Goal: Task Accomplishment & Management: Complete application form

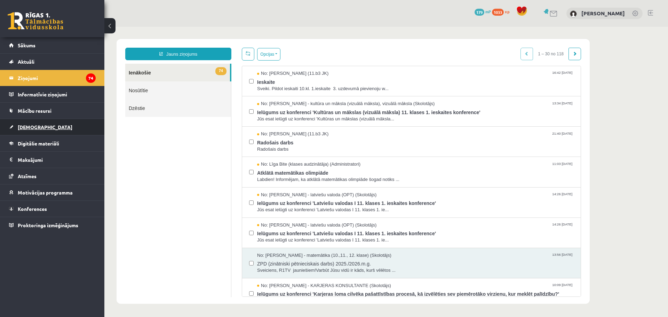
click at [37, 123] on link "[DEMOGRAPHIC_DATA]" at bounding box center [52, 127] width 87 height 16
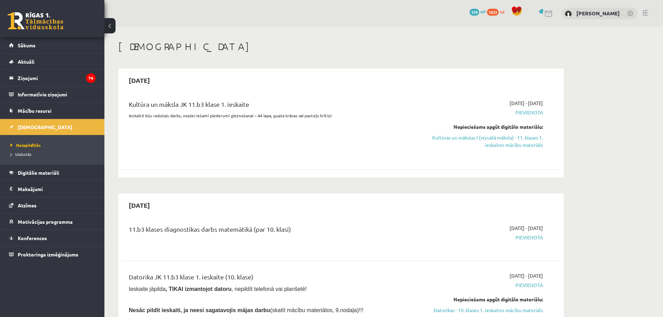
click at [11, 23] on link at bounding box center [36, 20] width 56 height 17
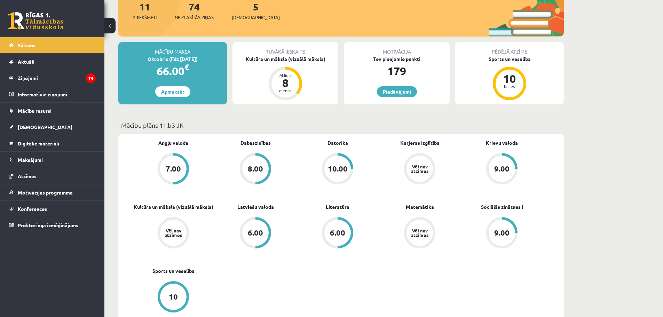
scroll to position [139, 0]
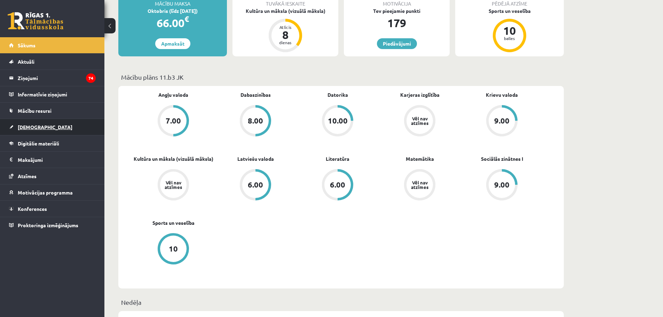
click at [22, 123] on link "[DEMOGRAPHIC_DATA]" at bounding box center [52, 127] width 87 height 16
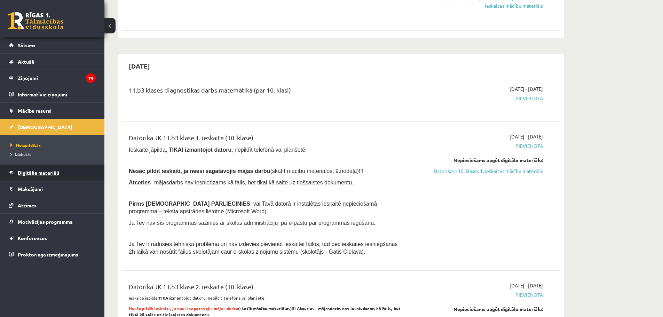
click at [46, 173] on span "Digitālie materiāli" at bounding box center [38, 173] width 41 height 6
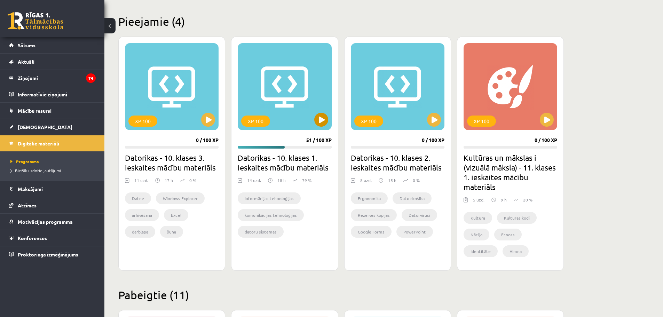
scroll to position [174, 0]
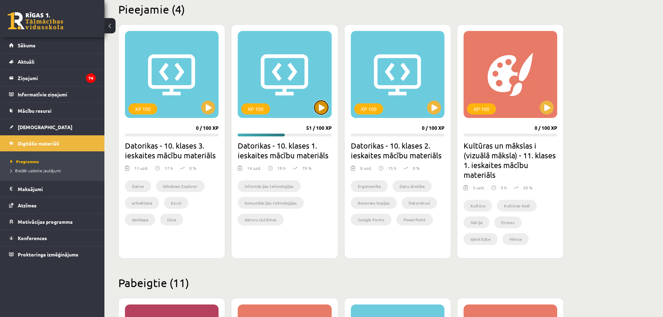
click at [320, 103] on button at bounding box center [321, 108] width 14 height 14
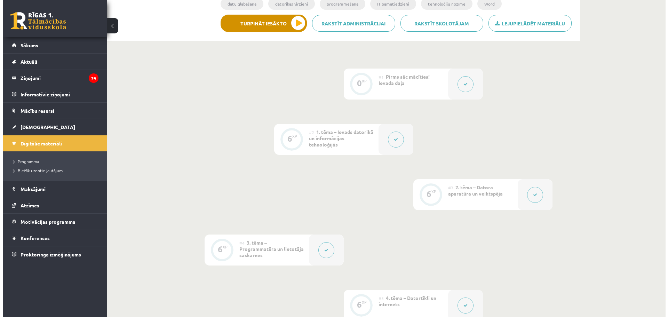
scroll to position [104, 0]
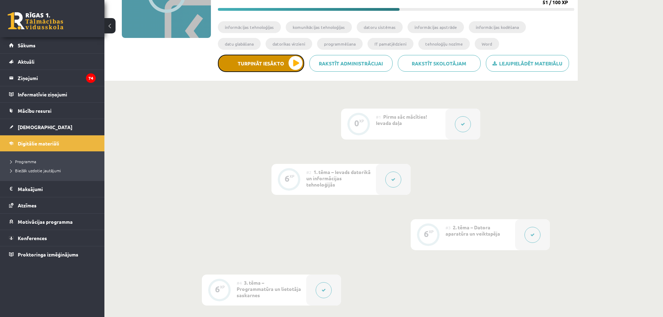
click at [295, 60] on button "Turpināt iesākto" at bounding box center [261, 63] width 86 height 17
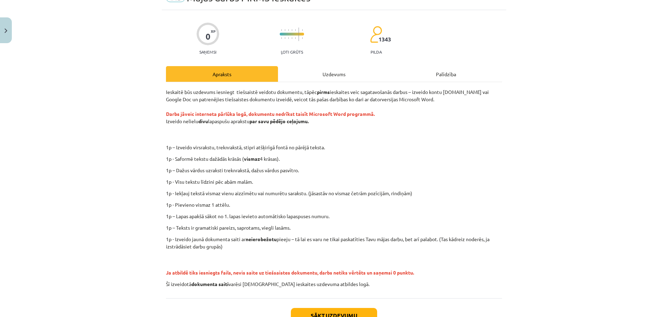
scroll to position [88, 0]
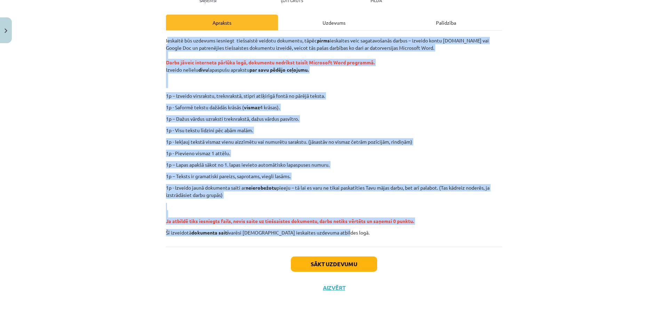
drag, startPoint x: 165, startPoint y: 40, endPoint x: 415, endPoint y: 231, distance: 314.5
click at [415, 231] on div "Ieskaitē būs uzdevums iesniegt tiešsaistē veidotu dokumentu, tāpēc pirms ieskai…" at bounding box center [334, 136] width 336 height 199
copy div "eskaitē būs uzdevums iesniegt tiešsaistē veidotu dokumentu, tāpēc pirms ieskait…"
click at [353, 103] on div "Ieskaitē būs uzdevums iesniegt tiešsaistē veidotu dokumentu, tāpēc pirms ieskai…" at bounding box center [334, 136] width 336 height 199
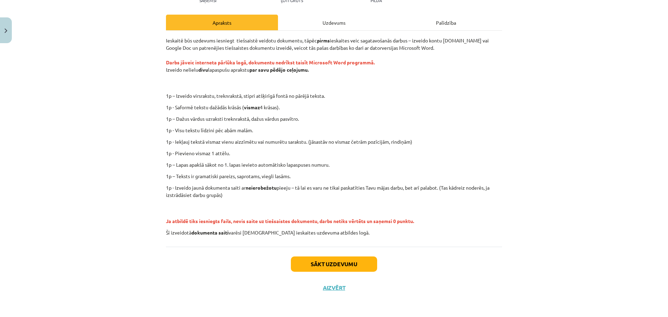
click at [135, 119] on div "Mācību tēma: Datorikas - 10. klases 1. ieskaites mācību materiāls #12 Mājas dar…" at bounding box center [334, 158] width 668 height 317
click at [313, 268] on button "Sākt uzdevumu" at bounding box center [334, 264] width 86 height 15
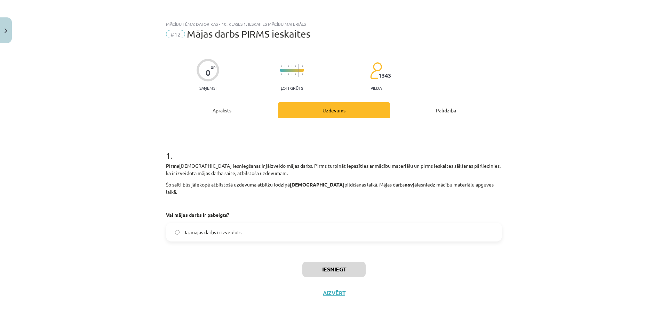
click at [174, 226] on label "Jā, mājas darbs ir izveidots" at bounding box center [334, 231] width 335 height 17
click at [352, 270] on div "Iesniegt Aizvērt" at bounding box center [334, 276] width 336 height 49
click at [350, 265] on button "Iesniegt" at bounding box center [334, 269] width 63 height 15
click at [332, 262] on button "Iesniegt" at bounding box center [334, 269] width 63 height 15
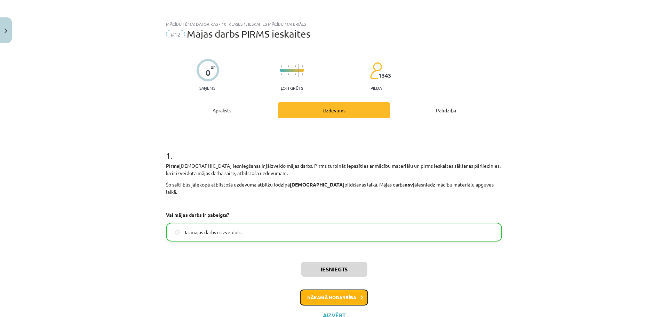
click at [359, 290] on button "Nākamā nodarbība" at bounding box center [334, 298] width 68 height 16
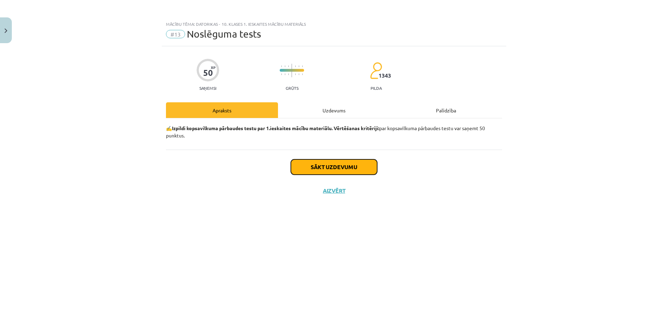
click at [353, 172] on button "Sākt uzdevumu" at bounding box center [334, 166] width 86 height 15
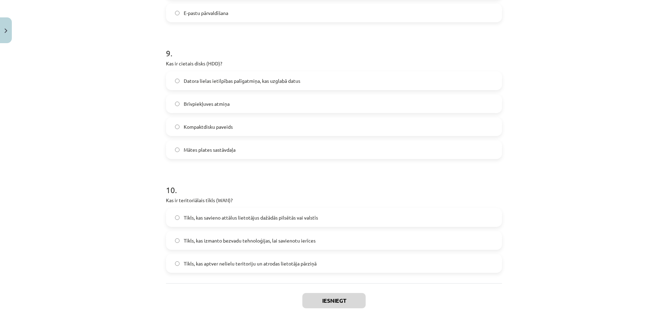
scroll to position [1243, 0]
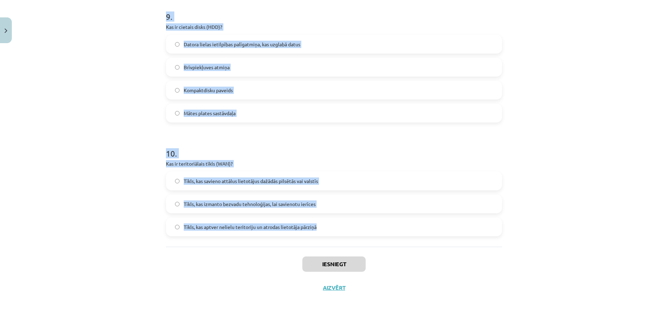
drag, startPoint x: 160, startPoint y: 47, endPoint x: 331, endPoint y: 222, distance: 244.7
copy form "1 . Ko Word automātiskais satura veidotājs izmanto par pamatu satura izveidei? …"
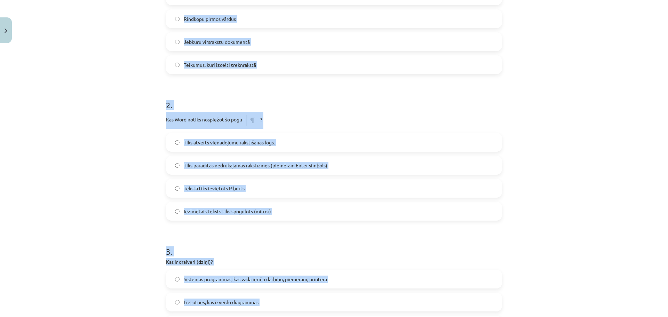
scroll to position [164, 0]
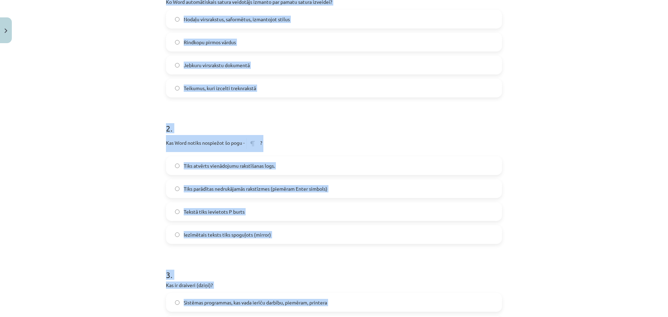
click at [244, 16] on span "Nodaļu virsrakstus, saformētus, izmantojot stilus" at bounding box center [237, 19] width 106 height 7
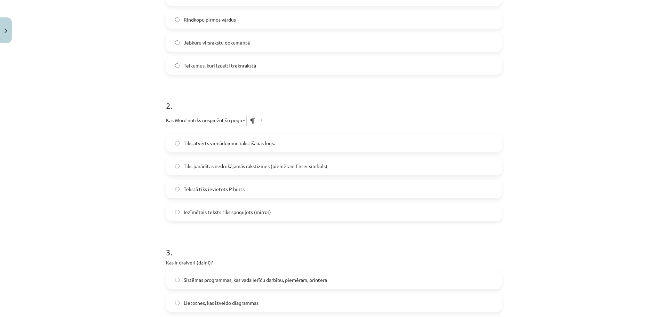
scroll to position [199, 0]
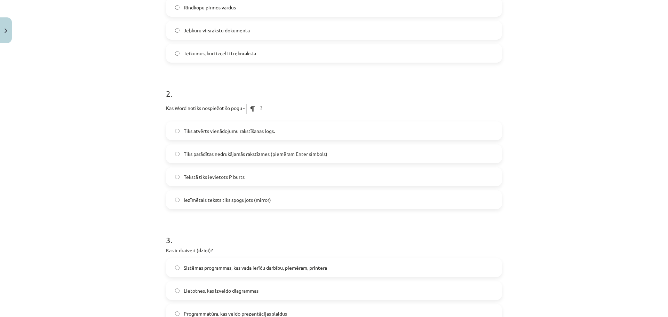
click at [212, 157] on span "Tiks parādītas nedrukājamās rakstīzmes (piemēram Enter simbols)" at bounding box center [256, 153] width 144 height 7
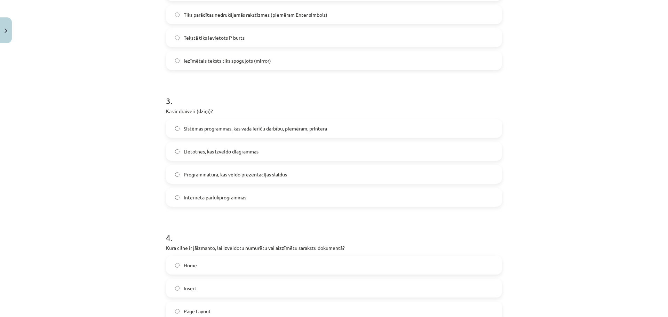
click at [227, 137] on div "Sistēmas programmas, kas vada ierīču darbību, piemēram, printera" at bounding box center [334, 128] width 336 height 19
click at [252, 127] on span "Sistēmas programmas, kas vada ierīču darbību, piemēram, printera" at bounding box center [255, 128] width 143 height 7
click at [194, 267] on span "Home" at bounding box center [190, 265] width 13 height 7
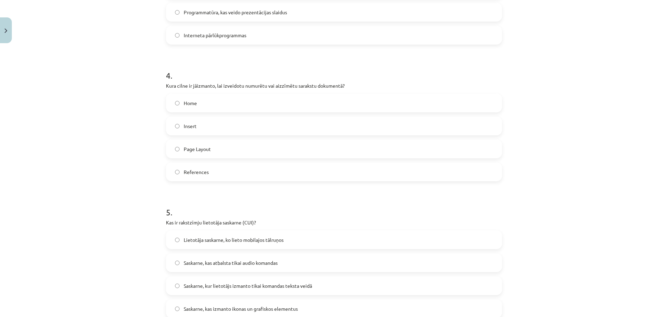
scroll to position [512, 0]
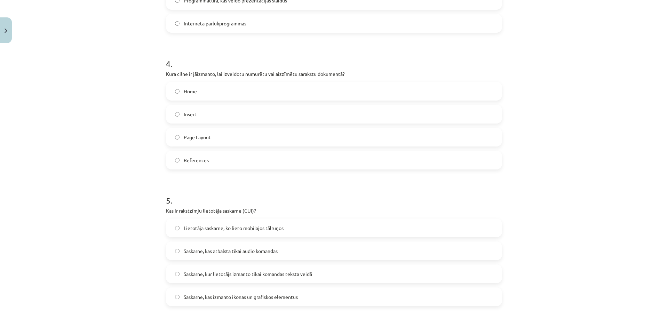
click at [238, 276] on span "Saskarne, kur lietotājs izmanto tikai komandas teksta veidā" at bounding box center [248, 273] width 128 height 7
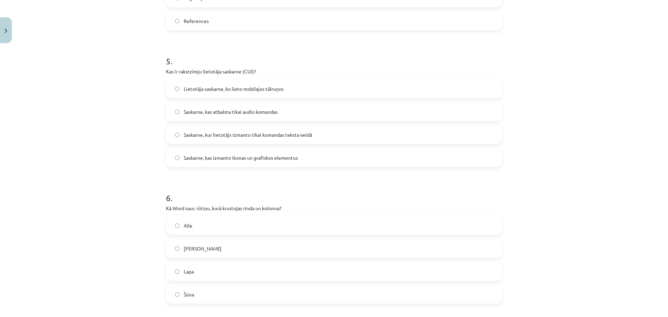
scroll to position [686, 0]
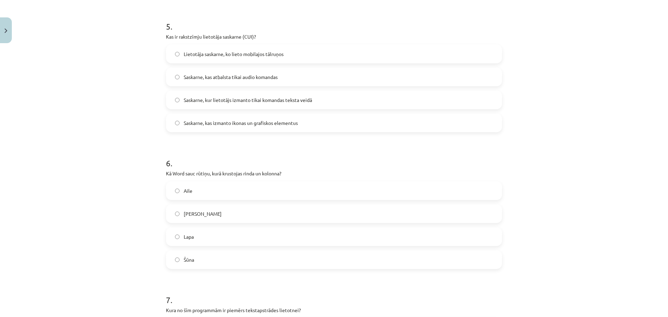
click at [189, 259] on span "Šūna" at bounding box center [189, 259] width 10 height 7
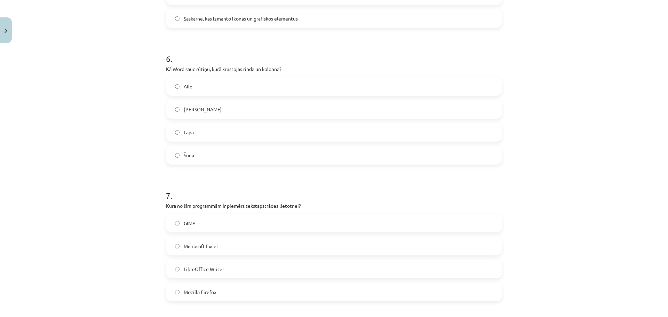
click at [241, 268] on label "LibreOffice Writer" at bounding box center [334, 268] width 335 height 17
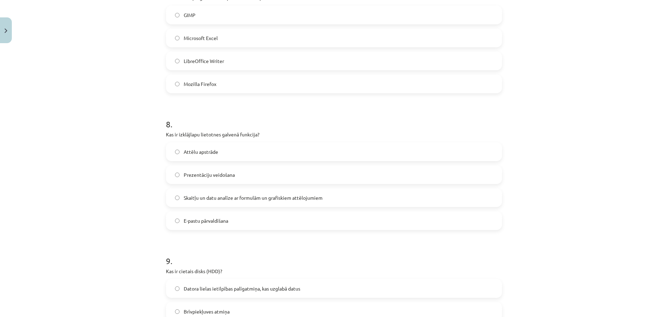
scroll to position [999, 0]
click at [236, 205] on label "Skaitļu un datu analīze ar formulām un grafiskiem attēlojumiem" at bounding box center [334, 196] width 335 height 17
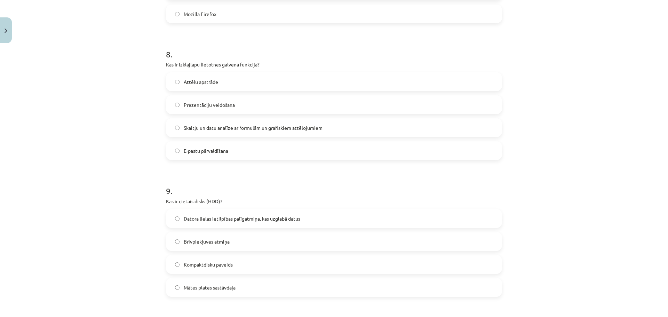
scroll to position [1069, 0]
click at [245, 217] on span "Datora lielas ietilpības palīgatmiņa, kas uzglabā datus" at bounding box center [242, 218] width 117 height 7
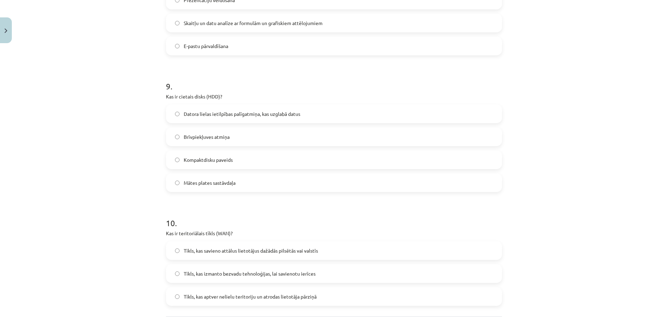
scroll to position [1208, 0]
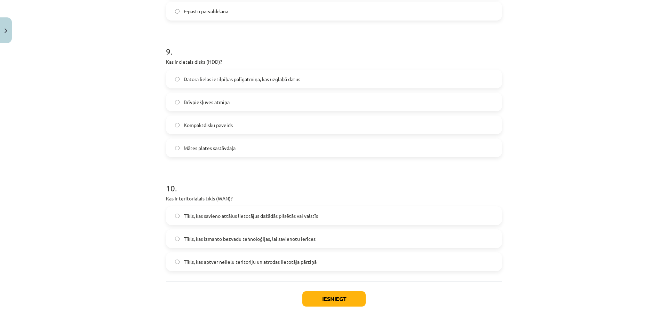
click at [264, 220] on label "Tīkls, kas savieno attālus lietotājus dažādās pilsētās vai valstīs" at bounding box center [334, 215] width 335 height 17
click at [340, 295] on button "Iesniegt" at bounding box center [334, 298] width 63 height 15
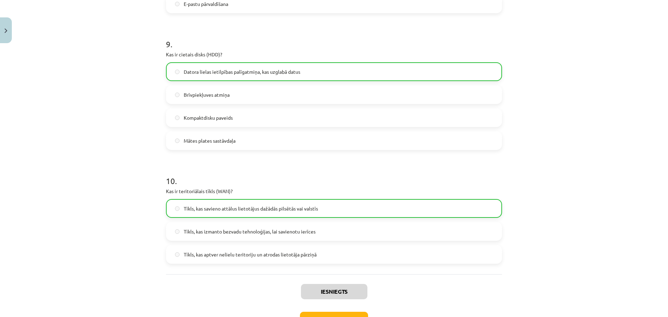
scroll to position [1265, 0]
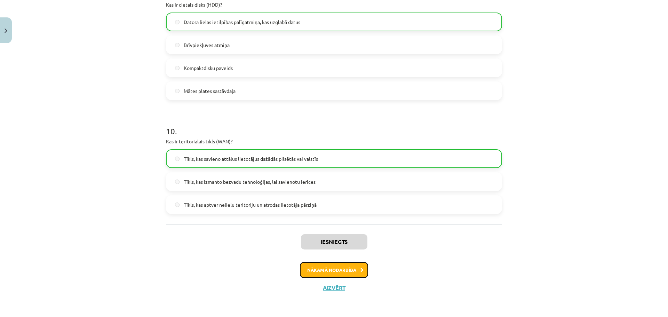
click at [343, 266] on button "Nākamā nodarbība" at bounding box center [334, 270] width 68 height 16
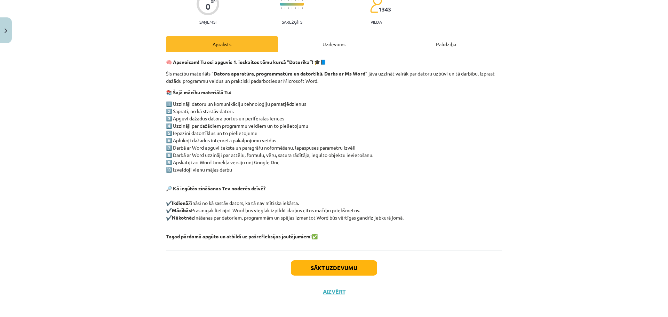
scroll to position [70, 0]
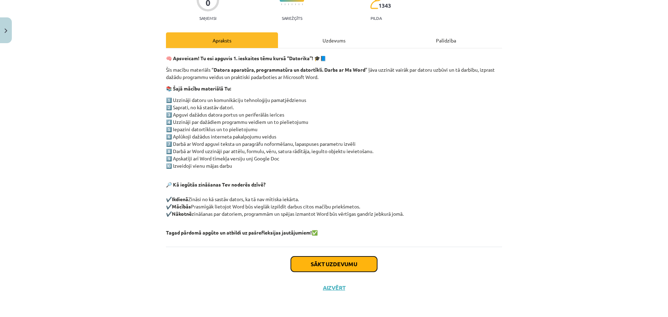
click at [348, 266] on button "Sākt uzdevumu" at bounding box center [334, 264] width 86 height 15
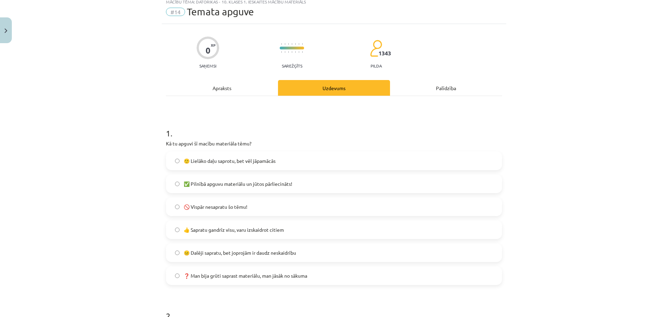
scroll to position [17, 0]
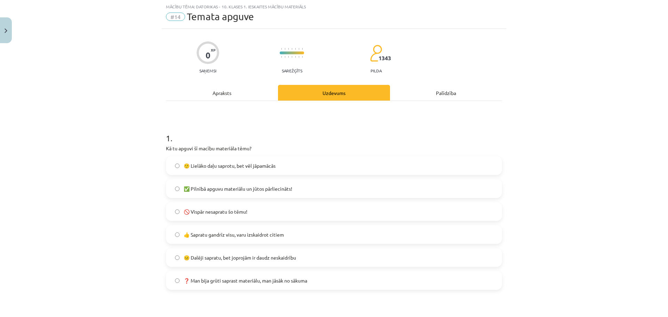
click at [189, 160] on label "🙂 Lielāko daļu saprotu, bet vēl jāpamācās" at bounding box center [334, 165] width 335 height 17
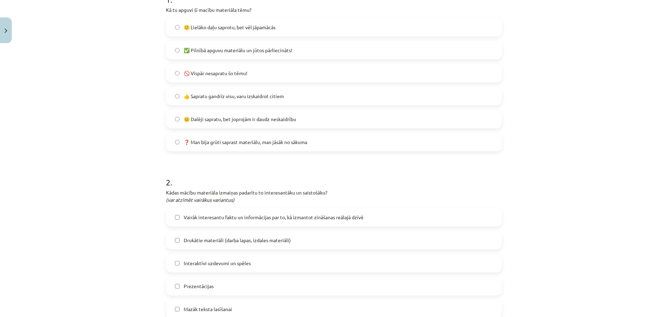
scroll to position [157, 0]
click at [246, 42] on label "✅ Pilnībā apguvu materiālu un jūtos pārliecināts!" at bounding box center [334, 49] width 335 height 17
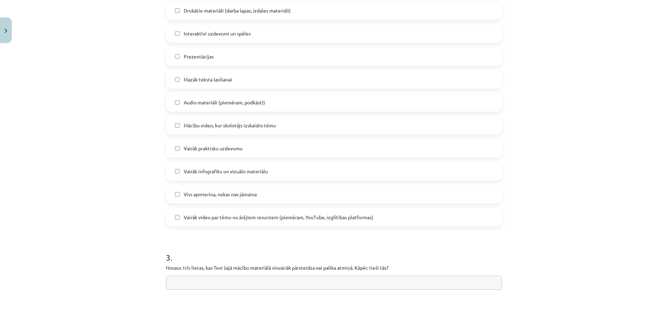
scroll to position [400, 0]
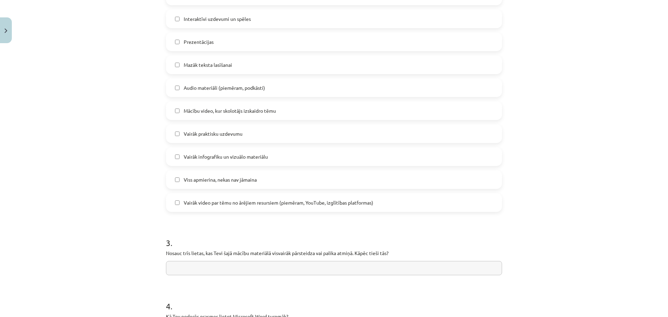
click at [247, 159] on span "Vairāk infografiku un vizuālo materiālu" at bounding box center [226, 156] width 84 height 7
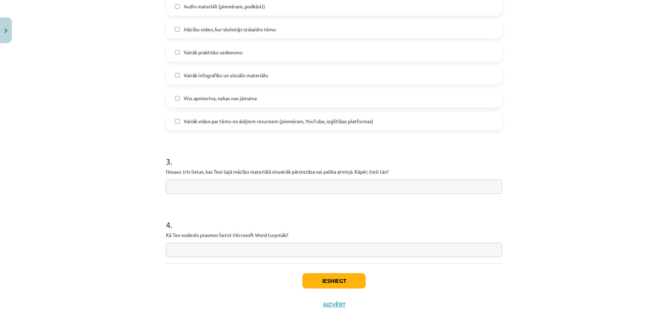
scroll to position [498, 0]
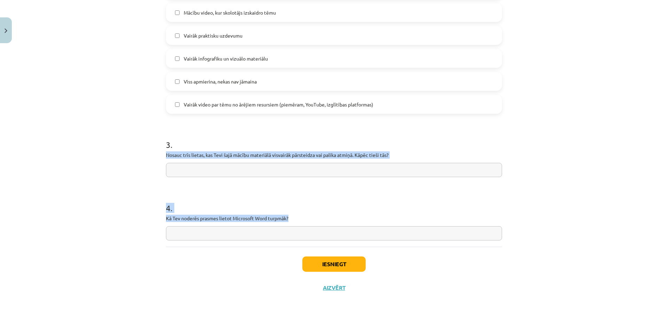
drag, startPoint x: 163, startPoint y: 155, endPoint x: 382, endPoint y: 215, distance: 226.7
copy form "Nosauc trīs lietas, kas Tevi šajā mācību materiālā visvairāk pārsteidza vai pal…"
click at [217, 172] on input "text" at bounding box center [334, 170] width 336 height 14
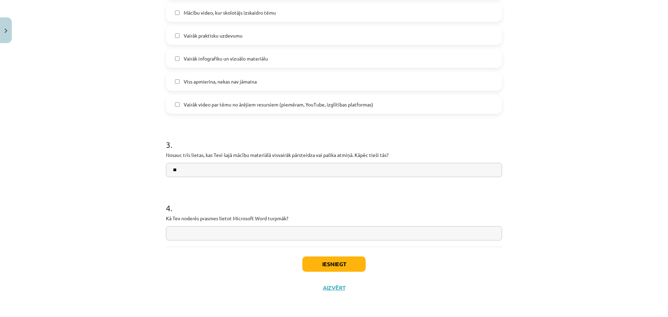
paste input "**********"
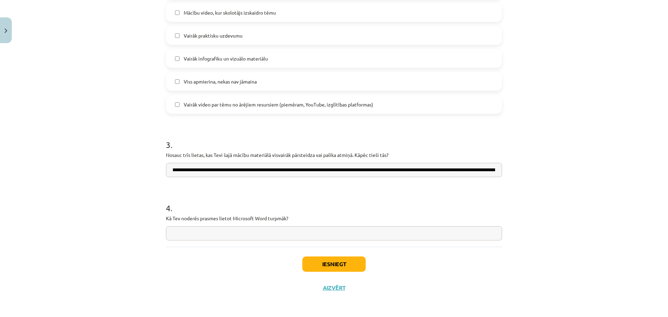
scroll to position [0, 0]
drag, startPoint x: 490, startPoint y: 172, endPoint x: 399, endPoint y: 207, distance: 97.7
click at [402, 172] on input "**********" at bounding box center [334, 170] width 336 height 14
click at [471, 173] on input "**********" at bounding box center [334, 170] width 336 height 14
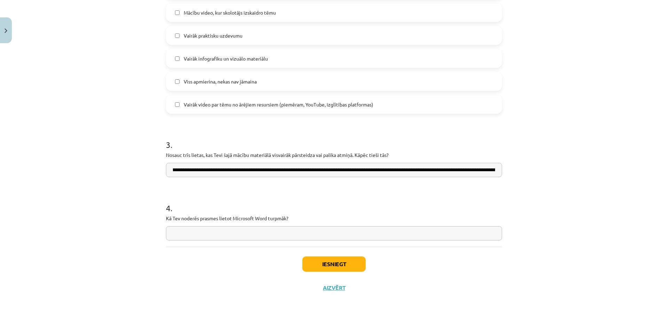
drag, startPoint x: 470, startPoint y: 173, endPoint x: 488, endPoint y: 174, distance: 18.5
click at [488, 174] on input "**********" at bounding box center [334, 170] width 336 height 14
click at [487, 174] on input "**********" at bounding box center [334, 170] width 336 height 14
click at [451, 172] on input "**********" at bounding box center [334, 170] width 336 height 14
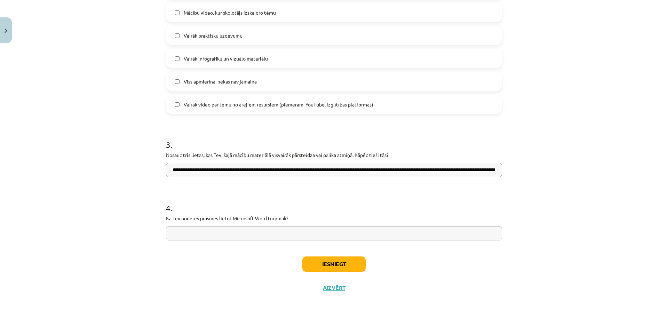
scroll to position [0, 186]
drag, startPoint x: 451, startPoint y: 172, endPoint x: 482, endPoint y: 176, distance: 32.0
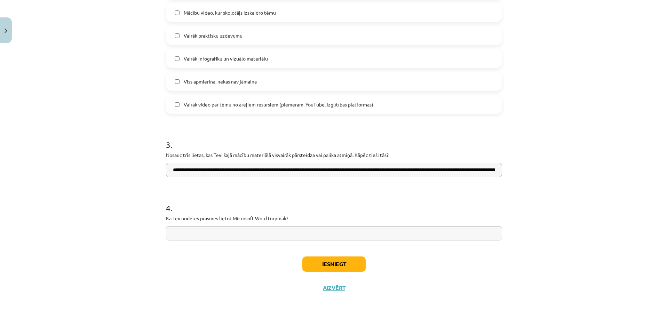
click at [485, 171] on input "**********" at bounding box center [334, 170] width 336 height 14
drag, startPoint x: 485, startPoint y: 171, endPoint x: 498, endPoint y: 180, distance: 15.9
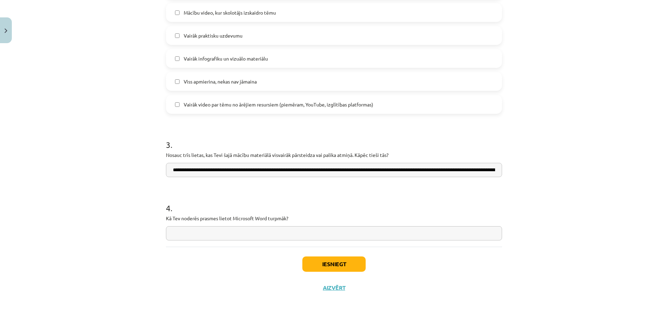
click at [249, 163] on div "**********" at bounding box center [334, 152] width 336 height 49
drag, startPoint x: 463, startPoint y: 175, endPoint x: 554, endPoint y: 162, distance: 92.2
click at [554, 162] on div "Mācību tēma: Datorikas - 10. klases 1. ieskaites mācību materiāls #14 Temata ap…" at bounding box center [334, 158] width 668 height 317
click at [188, 168] on input "**********" at bounding box center [334, 170] width 336 height 14
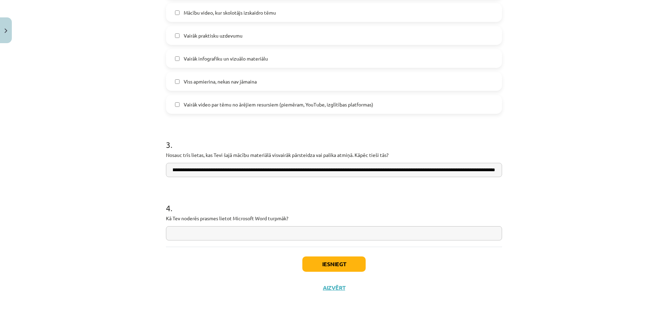
type input "**********"
click at [182, 237] on input "text" at bounding box center [334, 233] width 336 height 14
paste input "**********"
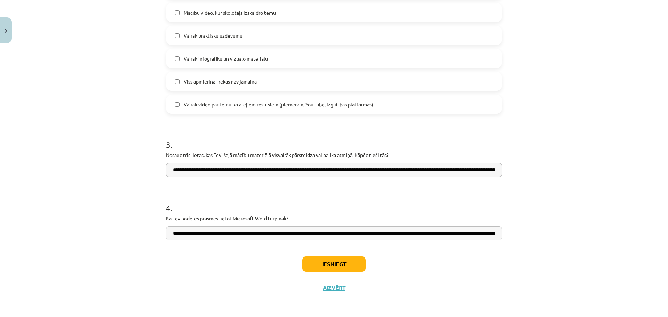
scroll to position [0, 97]
type input "**********"
click at [328, 263] on button "Iesniegt" at bounding box center [334, 264] width 63 height 15
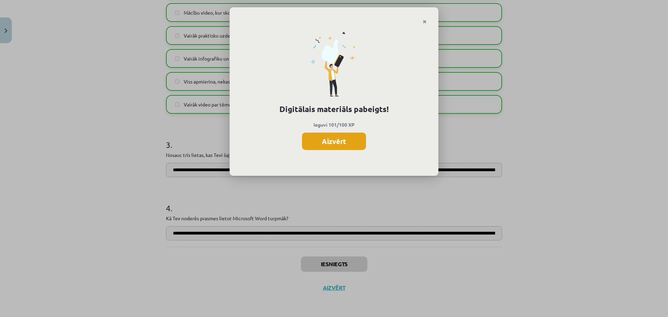
click at [342, 142] on button "Aizvērt" at bounding box center [334, 141] width 64 height 17
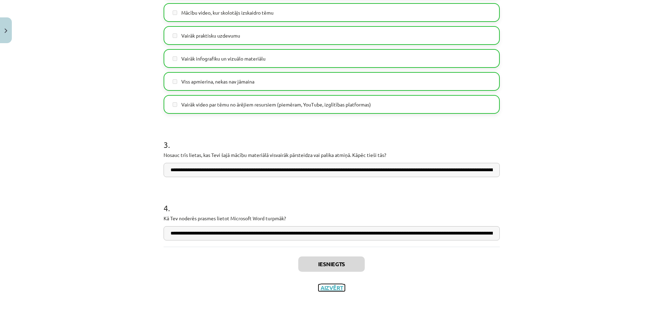
click at [335, 291] on button "Aizvērt" at bounding box center [332, 287] width 26 height 7
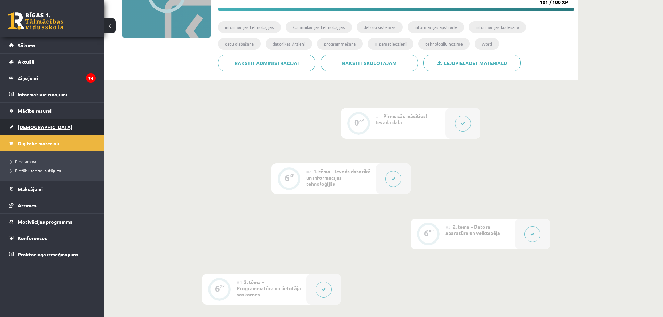
click at [29, 125] on span "[DEMOGRAPHIC_DATA]" at bounding box center [45, 127] width 55 height 6
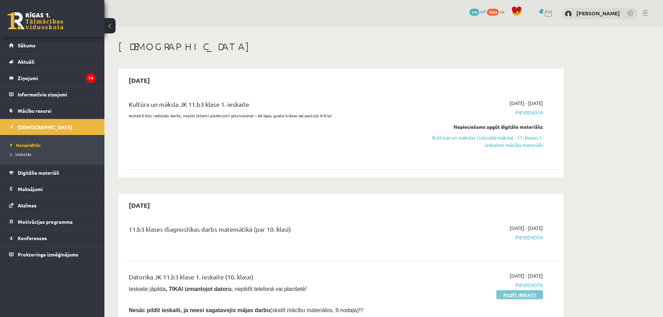
click at [525, 293] on link "Pildīt ieskaiti" at bounding box center [519, 294] width 47 height 9
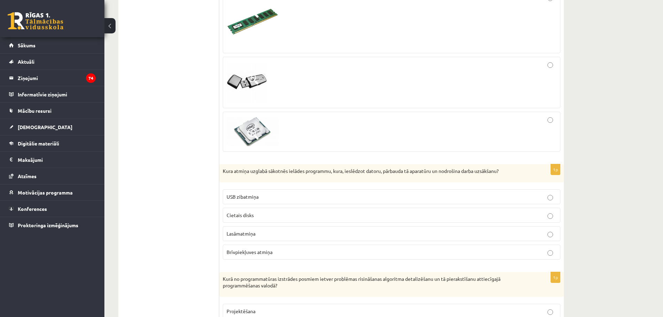
scroll to position [383, 0]
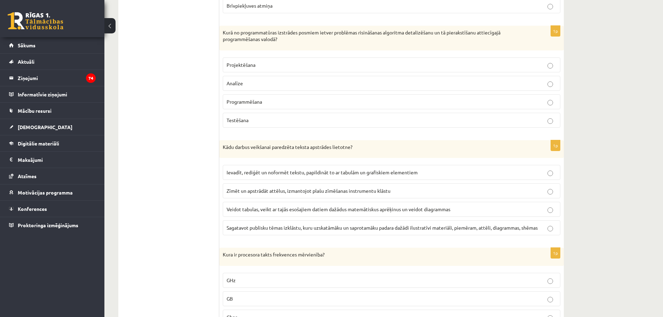
drag, startPoint x: 222, startPoint y: 118, endPoint x: 305, endPoint y: 328, distance: 225.7
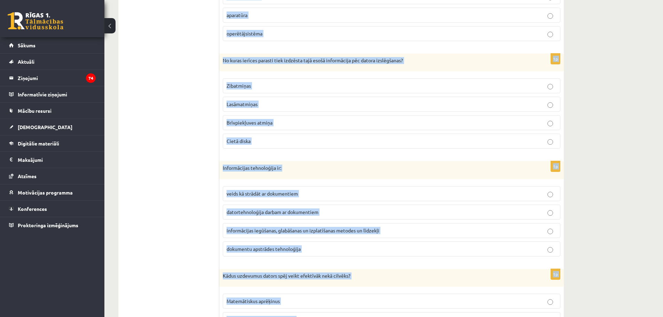
scroll to position [2207, 0]
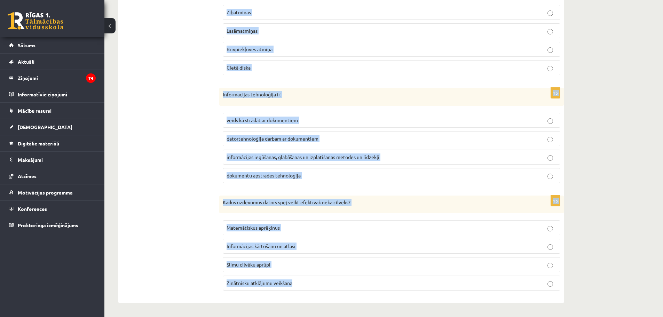
drag, startPoint x: 222, startPoint y: 115, endPoint x: 308, endPoint y: 298, distance: 202.3
copy form "Lore ipsumd sitamet consecte adipisc elitseddo, eius, temporinc utlabo, etdolor…"
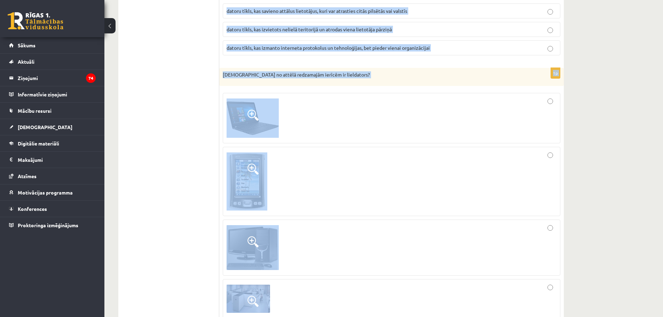
scroll to position [1267, 0]
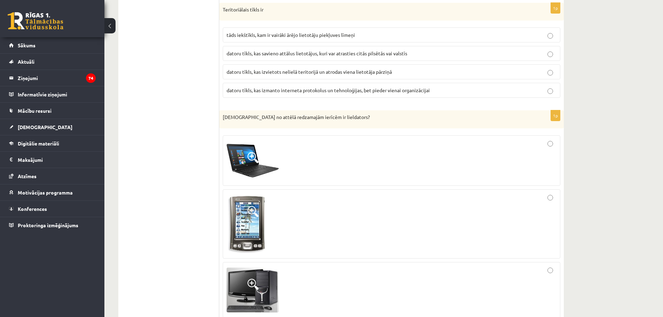
click at [170, 149] on ul "1. daļa - Tests 2. daļa - Darbs ar teksta apstrādes lietotni 3. daļa - Mājas da…" at bounding box center [172, 100] width 94 height 2272
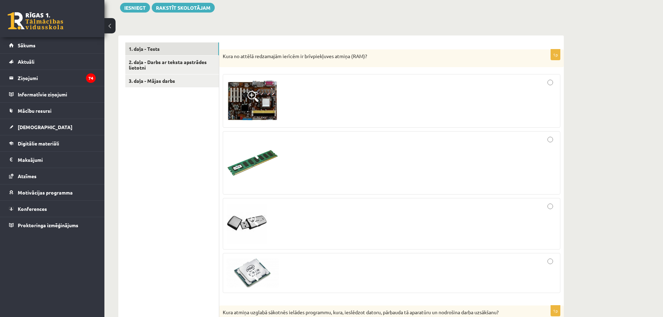
scroll to position [188, 0]
click at [262, 150] on img at bounding box center [253, 163] width 52 height 52
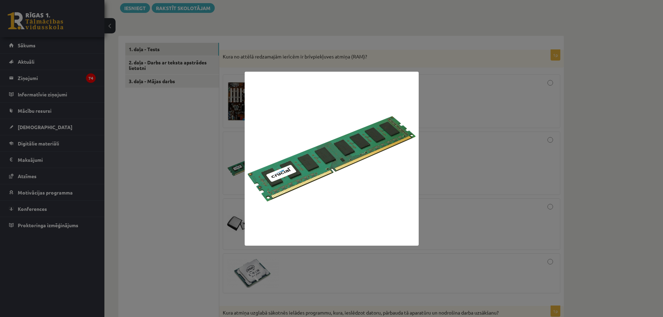
click at [526, 142] on div at bounding box center [331, 158] width 663 height 317
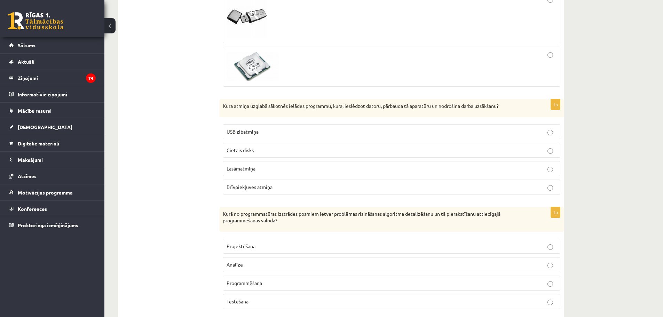
scroll to position [397, 0]
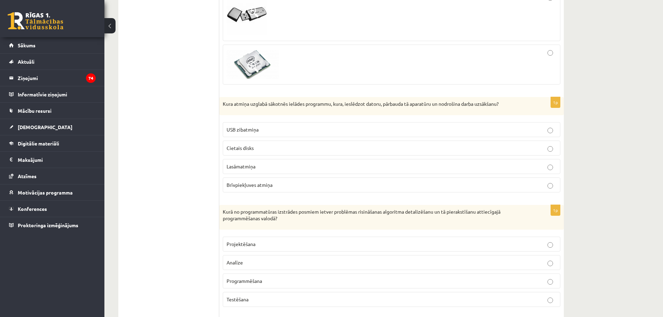
click at [257, 169] on p "Lasāmatmiņa" at bounding box center [392, 166] width 330 height 7
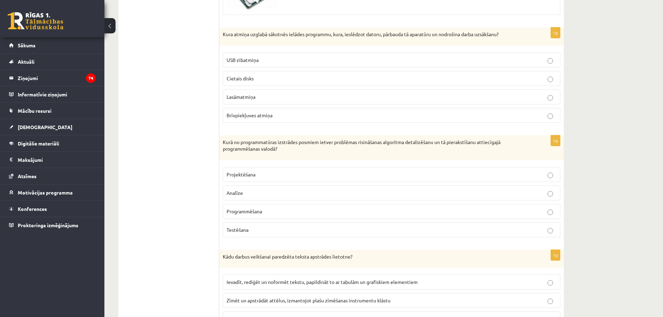
click at [258, 215] on p "Programmēšana" at bounding box center [392, 211] width 330 height 7
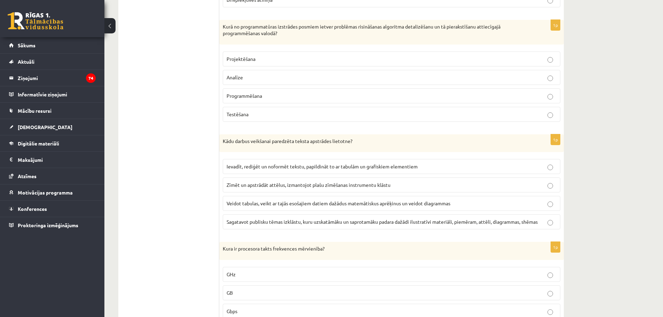
scroll to position [606, 0]
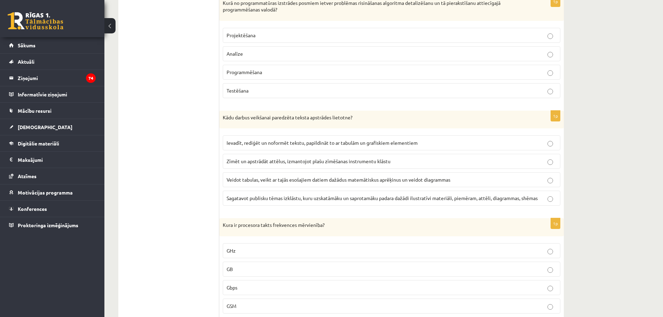
click at [253, 146] on span "Ievadīt, rediģēt un noformēt tekstu, papildināt to ar tabulām un grafiskiem ele…" at bounding box center [322, 143] width 191 height 6
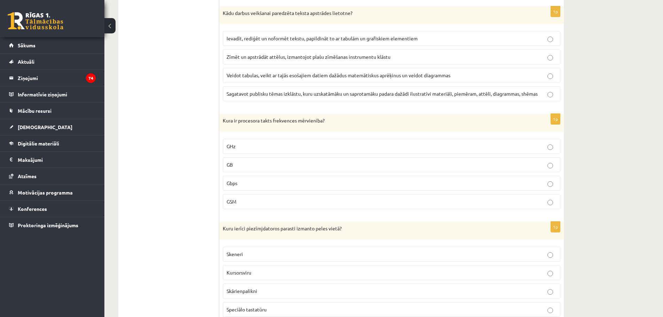
click at [264, 146] on p "GHz" at bounding box center [392, 146] width 330 height 7
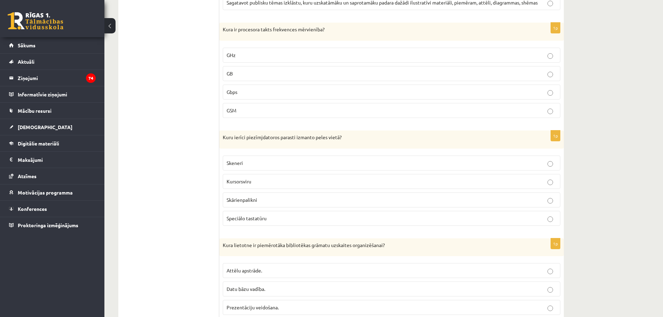
scroll to position [815, 0]
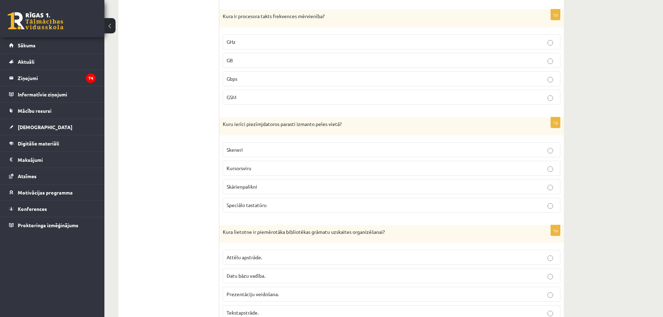
click at [272, 145] on label "Skeneri" at bounding box center [392, 149] width 338 height 15
click at [265, 188] on p "Skārienpalikni" at bounding box center [392, 186] width 330 height 7
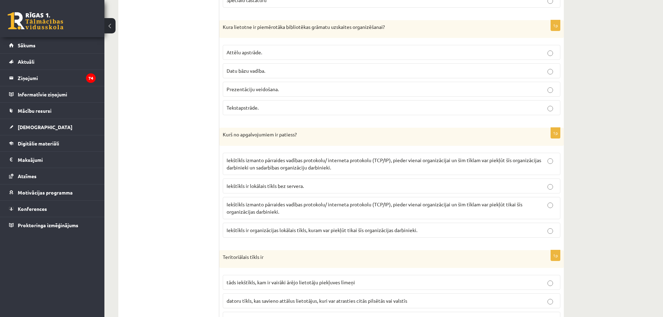
scroll to position [1023, 0]
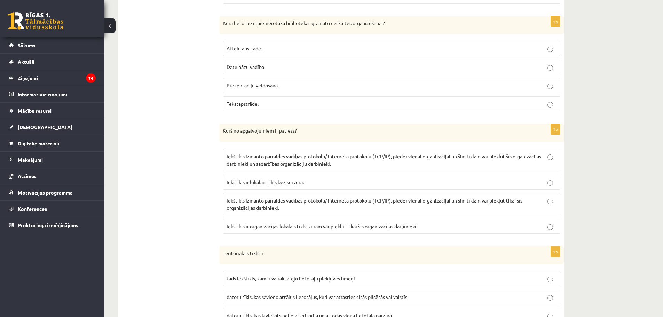
click at [259, 67] on span "Datu bāzu vadība." at bounding box center [246, 67] width 39 height 6
click at [276, 187] on label "Iekštīkls ir lokālais tīkls bez servera." at bounding box center [392, 182] width 338 height 15
click at [322, 164] on span "Iekštīkls izmanto pārraides vadības protokolu/ interneta protokolu (TCP/IP), pi…" at bounding box center [384, 160] width 315 height 14
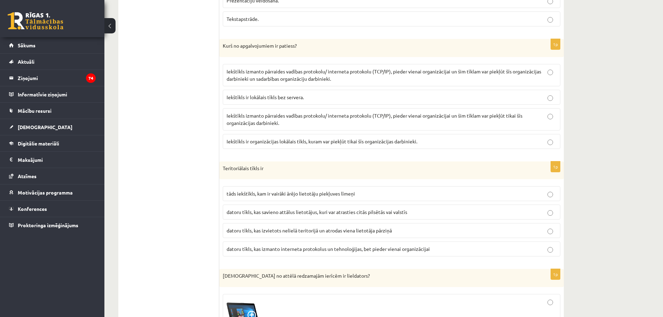
scroll to position [1128, 0]
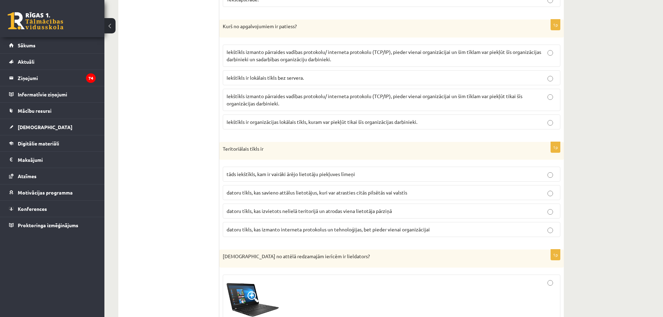
click at [288, 193] on span "datoru tīkls, kas savieno attālus lietotājus, kuri var atrasties citās pilsētās…" at bounding box center [317, 192] width 181 height 6
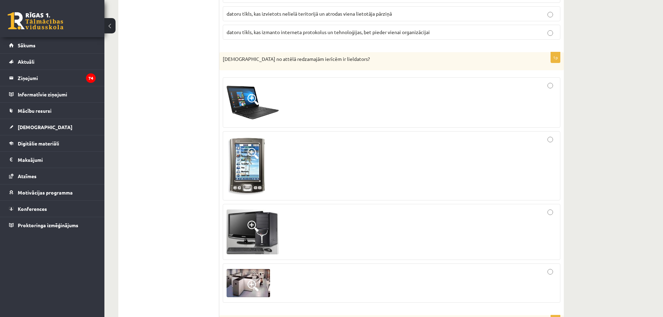
scroll to position [1337, 0]
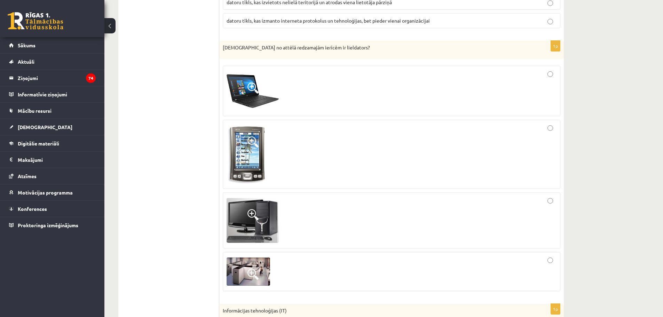
click at [350, 204] on div at bounding box center [392, 220] width 330 height 48
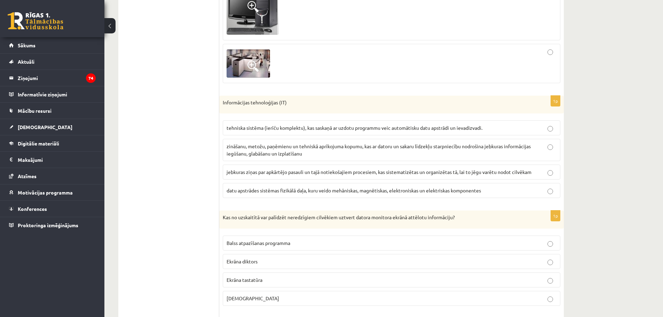
scroll to position [1546, 0]
click at [292, 264] on p "Ekrāna diktors" at bounding box center [392, 260] width 330 height 7
click at [288, 151] on span "zināšanu, metožu, paņēmienu un tehniskā aprīkojuma kopumu, kas ar datoru un sak…" at bounding box center [379, 149] width 304 height 14
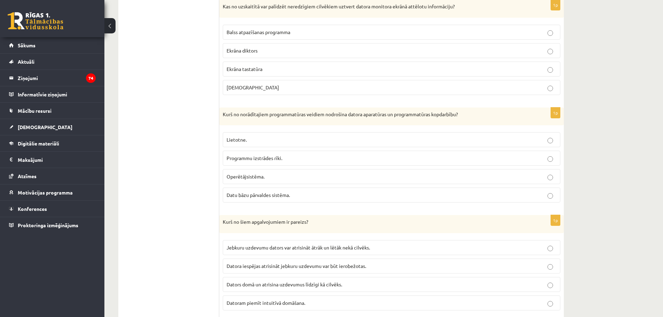
scroll to position [1789, 0]
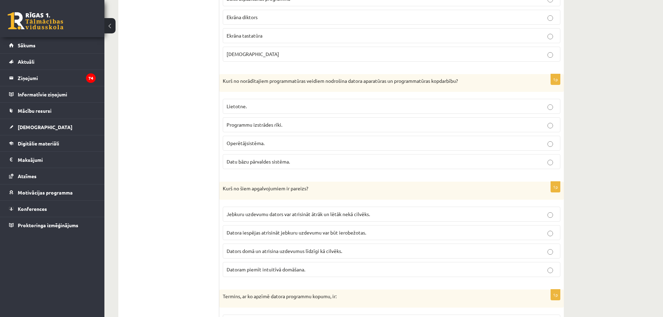
click at [263, 146] on span "Operētājsistēma." at bounding box center [246, 143] width 38 height 6
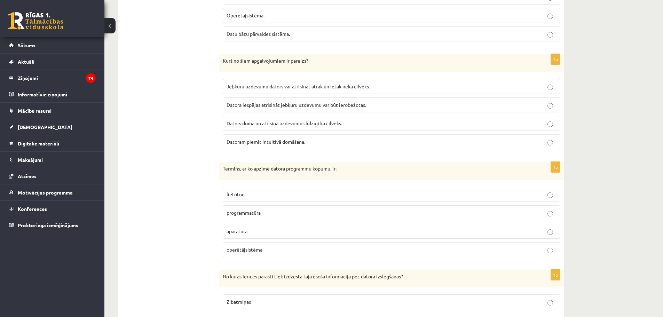
scroll to position [1929, 0]
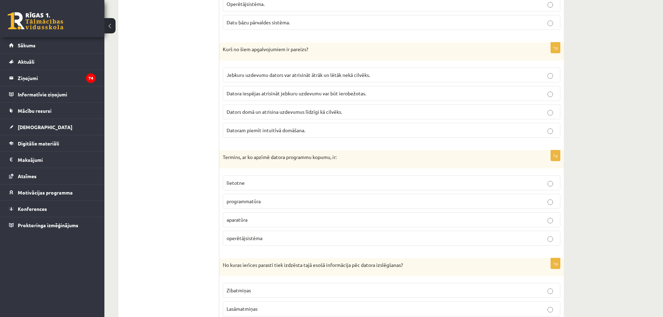
click at [296, 94] on span "Datora iespējas atrisināt jebkuru uzdevumu var būt ierobežotas." at bounding box center [297, 93] width 140 height 6
click at [264, 197] on label "programmatūra" at bounding box center [392, 201] width 338 height 15
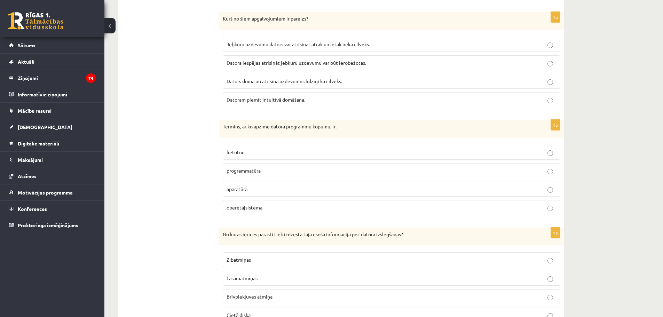
scroll to position [1998, 0]
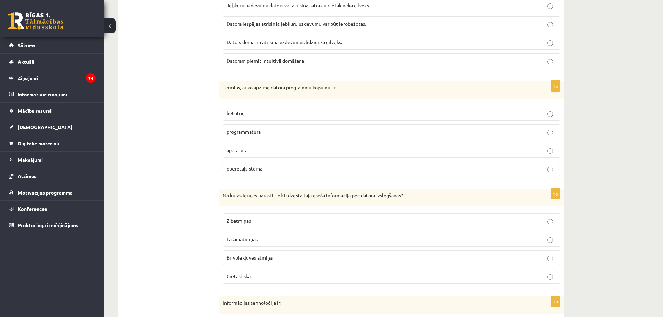
click at [267, 258] on span "Brīvpiekļuves atmiņa" at bounding box center [250, 257] width 46 height 6
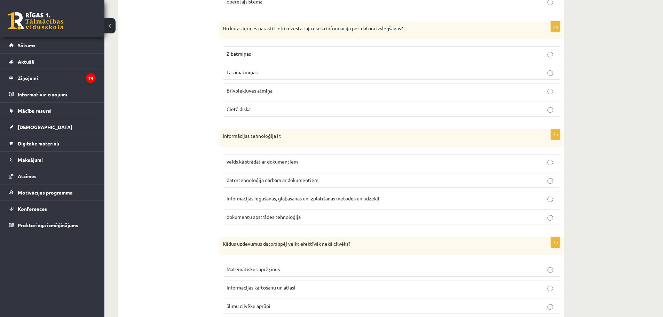
scroll to position [2207, 0]
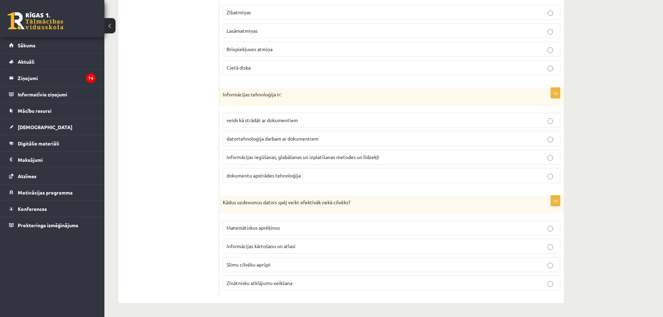
click at [296, 152] on label "informācijas iegūšanas, glabāšanas un izplatīšanas metodes un līdzekļi" at bounding box center [392, 157] width 338 height 15
click at [261, 225] on span "Matemātiskus aprēķinus" at bounding box center [253, 228] width 53 height 6
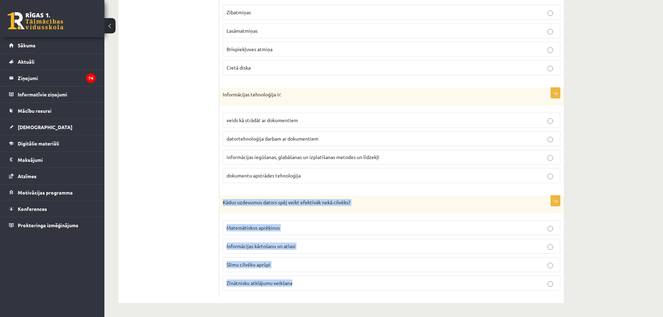
drag, startPoint x: 222, startPoint y: 200, endPoint x: 350, endPoint y: 289, distance: 155.9
click at [350, 289] on div "1p Kādus uzdevumus dators spēj veikt efektīvāk nekā cilvēks? Matemātiskus aprēķ…" at bounding box center [391, 246] width 345 height 101
copy div "Kādus uzdevumus dators spēj veikt efektīvāk nekā cilvēks? Matemātiskus aprēķinu…"
click at [295, 228] on p "Matemātiskus aprēķinus" at bounding box center [392, 227] width 330 height 7
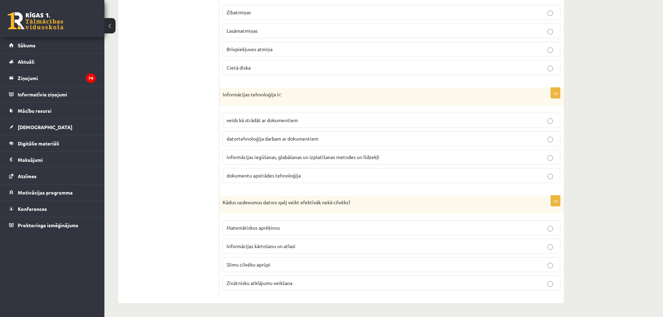
click at [324, 246] on p "Informācijas kārtošanu un atlasi" at bounding box center [392, 246] width 330 height 7
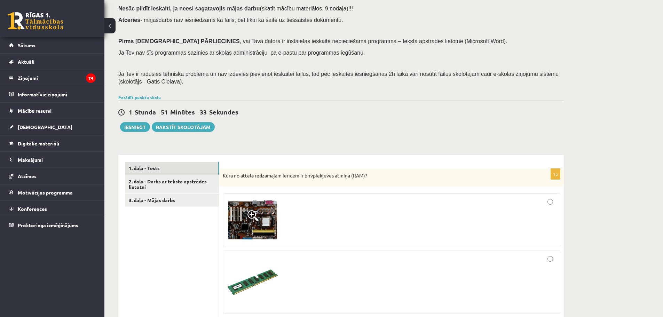
scroll to position [0, 0]
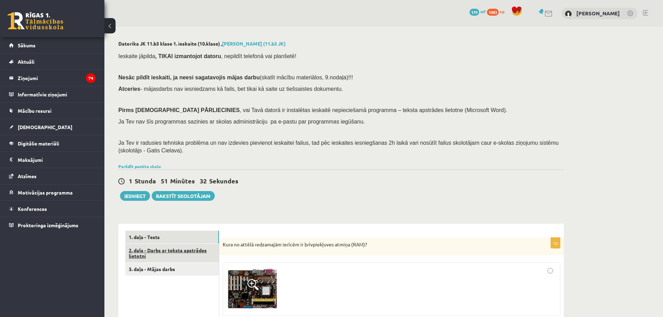
click at [193, 252] on link "2. daļa - Darbs ar teksta apstrādes lietotni" at bounding box center [172, 253] width 94 height 19
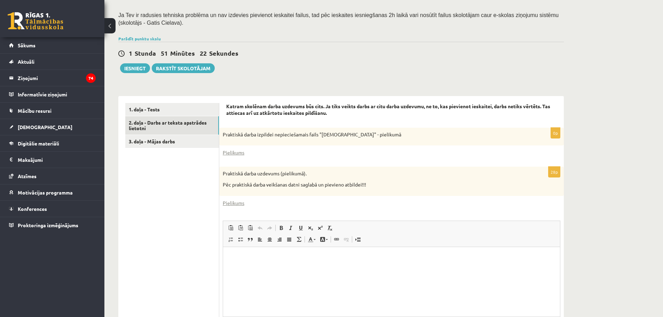
scroll to position [139, 0]
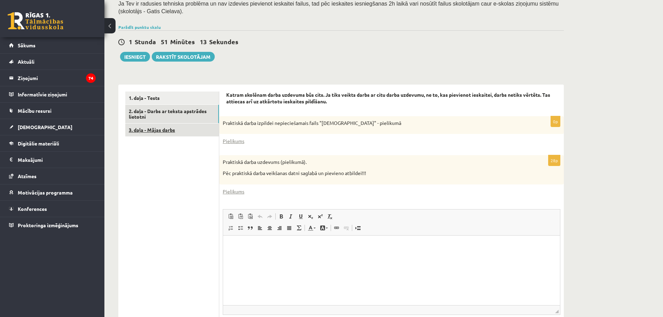
click at [194, 134] on link "3. daļa - Mājas darbs" at bounding box center [172, 130] width 94 height 13
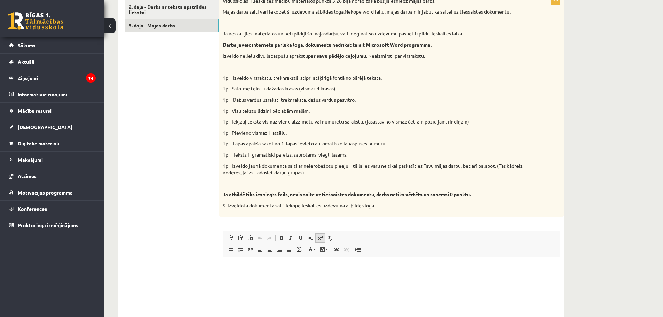
scroll to position [313, 0]
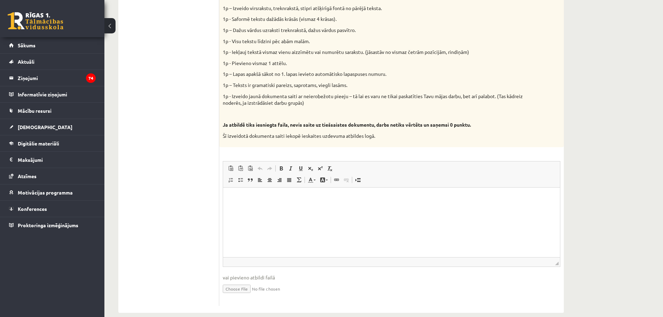
click at [248, 209] on html at bounding box center [391, 197] width 337 height 21
drag, startPoint x: 266, startPoint y: 204, endPoint x: 230, endPoint y: 195, distance: 36.3
click at [230, 195] on p "Editor, wiswyg-editor-user-answer-47433864986880" at bounding box center [391, 197] width 323 height 7
drag, startPoint x: 236, startPoint y: 203, endPoint x: 233, endPoint y: 195, distance: 8.4
click at [233, 195] on p "Editor, wiswyg-editor-user-answer-47433864986880" at bounding box center [391, 197] width 323 height 7
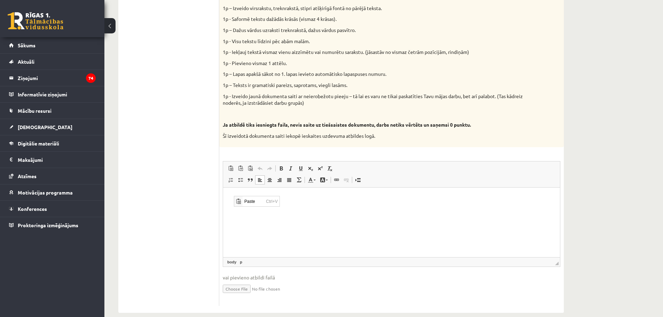
scroll to position [0, 0]
click at [242, 201] on span "Paste" at bounding box center [238, 201] width 8 height 10
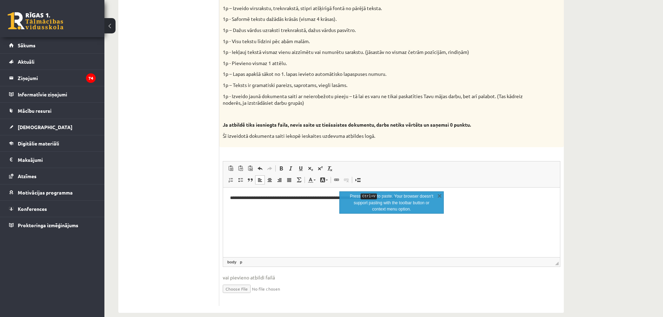
click at [469, 209] on html "**********" at bounding box center [391, 197] width 337 height 21
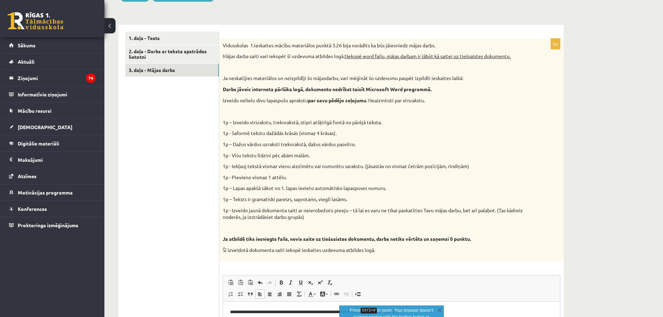
scroll to position [174, 0]
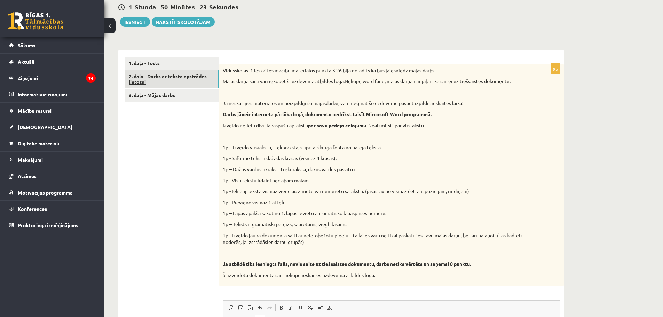
click at [190, 77] on link "2. daļa - Darbs ar teksta apstrādes lietotni" at bounding box center [172, 79] width 94 height 19
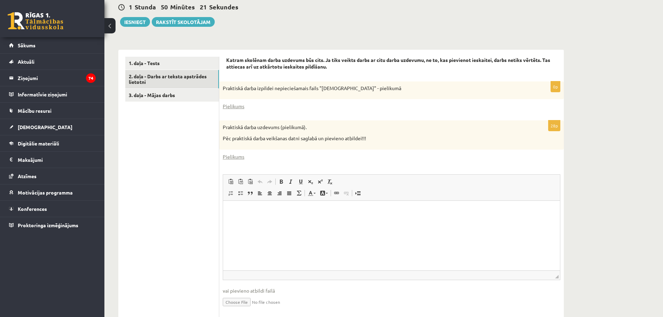
scroll to position [0, 0]
click at [238, 108] on link "Pielikums" at bounding box center [234, 106] width 22 height 7
click at [235, 158] on link "Pielikums" at bounding box center [234, 156] width 22 height 7
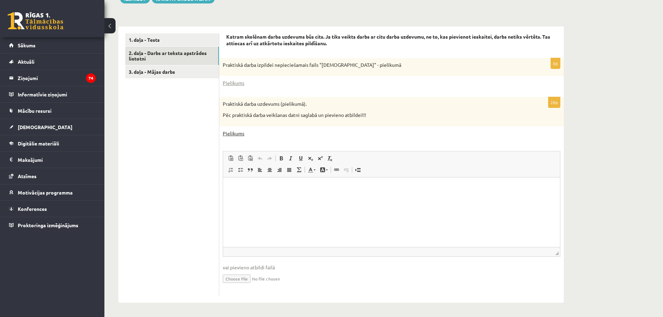
click at [231, 134] on link "Pielikums" at bounding box center [234, 133] width 22 height 7
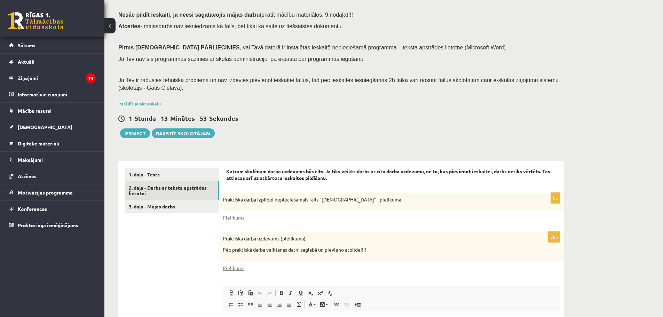
scroll to position [58, 0]
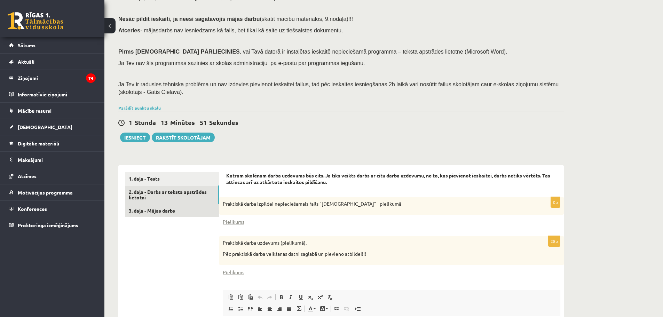
click at [203, 205] on link "3. daļa - Mājas darbs" at bounding box center [172, 210] width 94 height 13
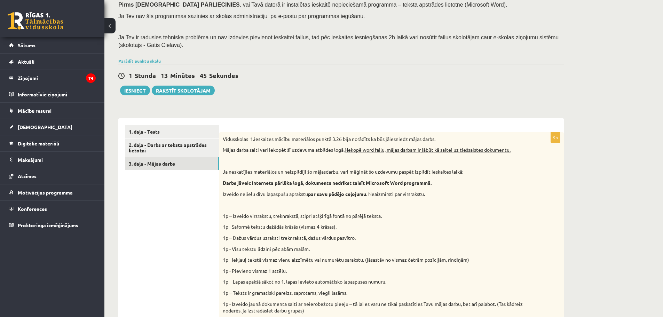
scroll to position [93, 0]
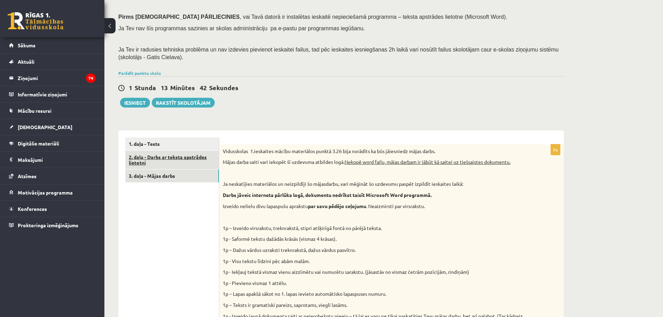
click at [155, 165] on link "2. daļa - Darbs ar teksta apstrādes lietotni" at bounding box center [172, 160] width 94 height 19
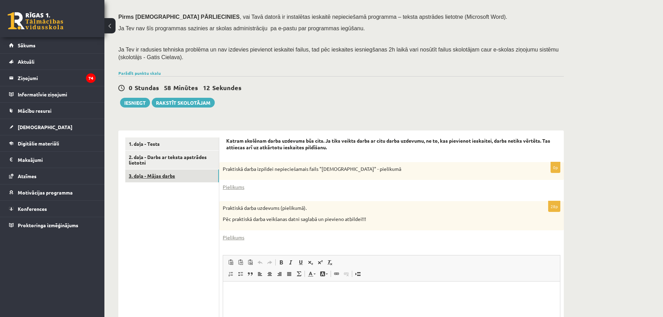
click at [176, 173] on link "3. daļa - Mājas darbs" at bounding box center [172, 176] width 94 height 13
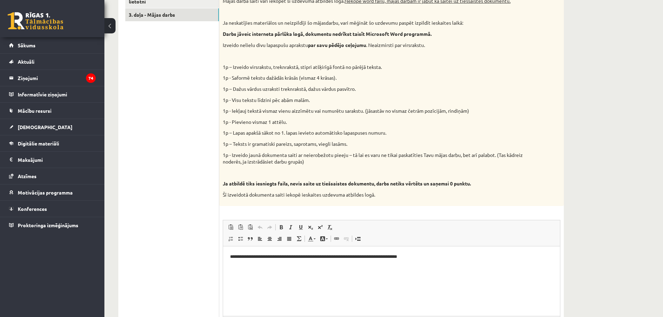
scroll to position [0, 0]
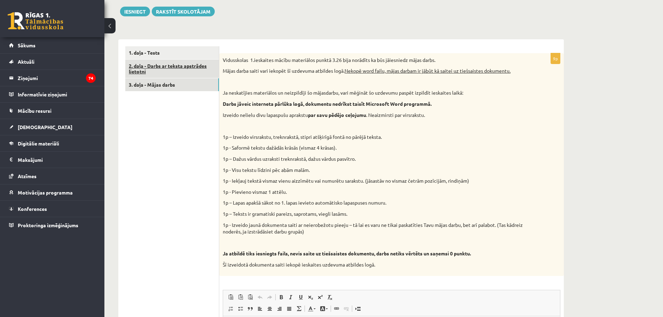
click at [159, 65] on link "2. daļa - Darbs ar teksta apstrādes lietotni" at bounding box center [172, 69] width 94 height 19
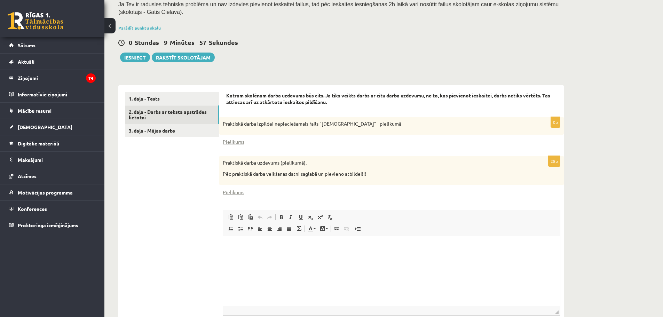
scroll to position [163, 0]
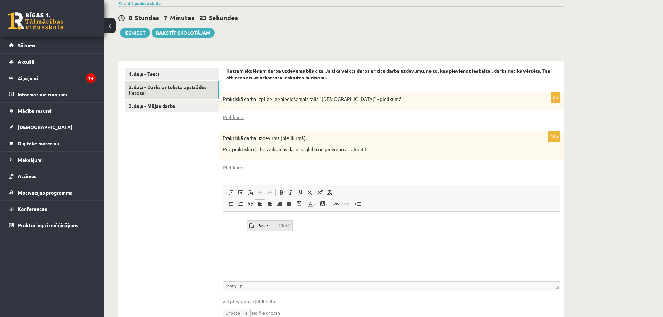
click at [259, 227] on span "Paste" at bounding box center [267, 225] width 22 height 10
drag, startPoint x: 513, startPoint y: 228, endPoint x: 426, endPoint y: 431, distance: 221.0
click at [223, 212] on html "**********" at bounding box center [391, 221] width 337 height 21
drag, startPoint x: 252, startPoint y: 226, endPoint x: 502, endPoint y: 224, distance: 250.0
click at [502, 224] on p "**********" at bounding box center [391, 221] width 323 height 7
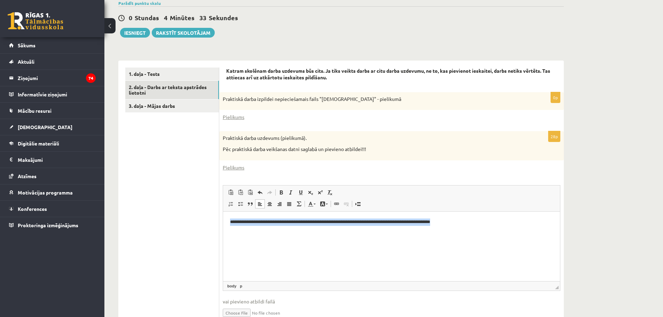
click at [502, 224] on p "**********" at bounding box center [391, 221] width 323 height 7
drag, startPoint x: 310, startPoint y: 231, endPoint x: 247, endPoint y: 223, distance: 63.5
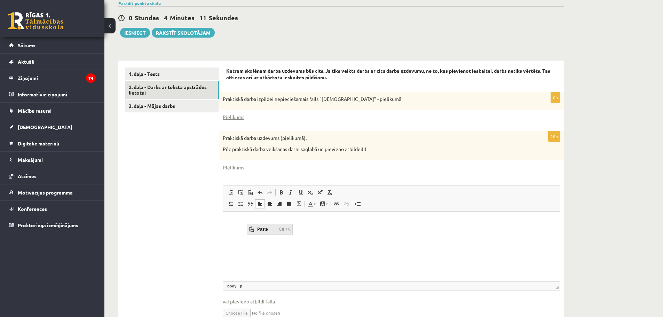
click at [258, 230] on span "Paste" at bounding box center [267, 229] width 22 height 10
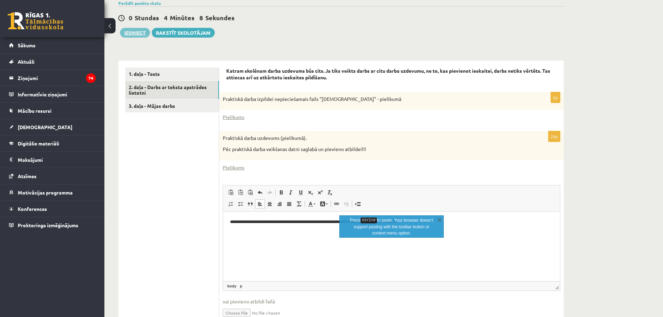
click at [128, 29] on button "Iesniegt" at bounding box center [135, 33] width 30 height 10
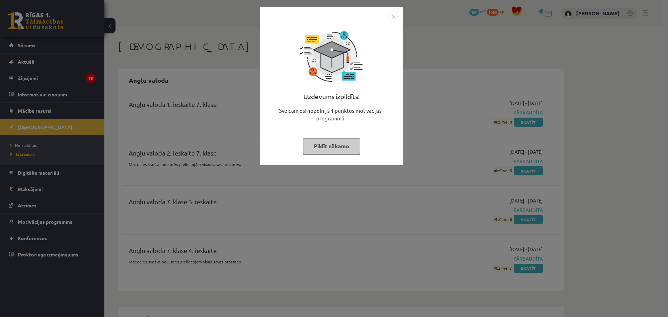
click at [328, 148] on button "Pildīt nākamo" at bounding box center [331, 146] width 57 height 16
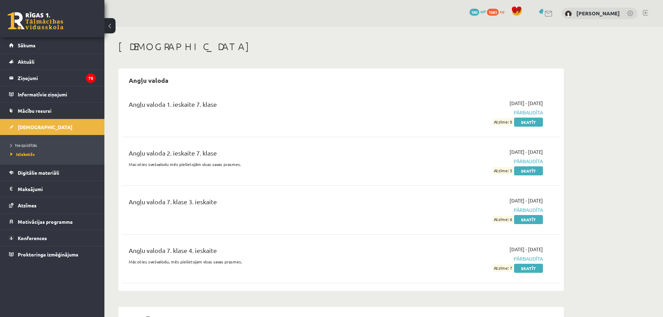
click at [14, 19] on link at bounding box center [36, 20] width 56 height 17
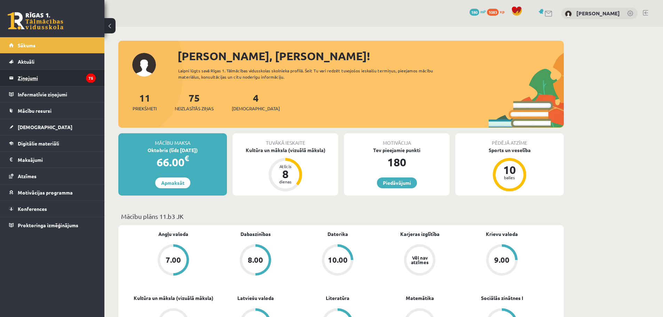
click at [29, 79] on legend "Ziņojumi 75" at bounding box center [57, 78] width 78 height 16
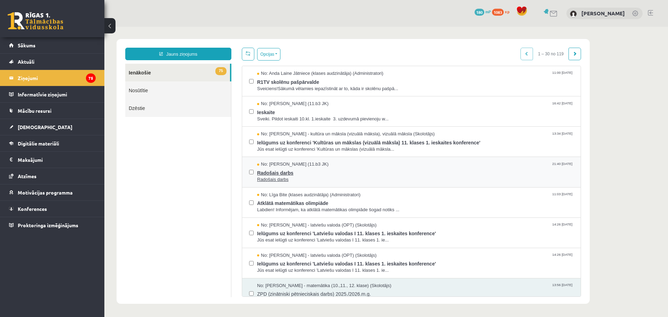
click at [273, 170] on span "Radošais darbs" at bounding box center [415, 172] width 317 height 9
